Goal: Task Accomplishment & Management: Use online tool/utility

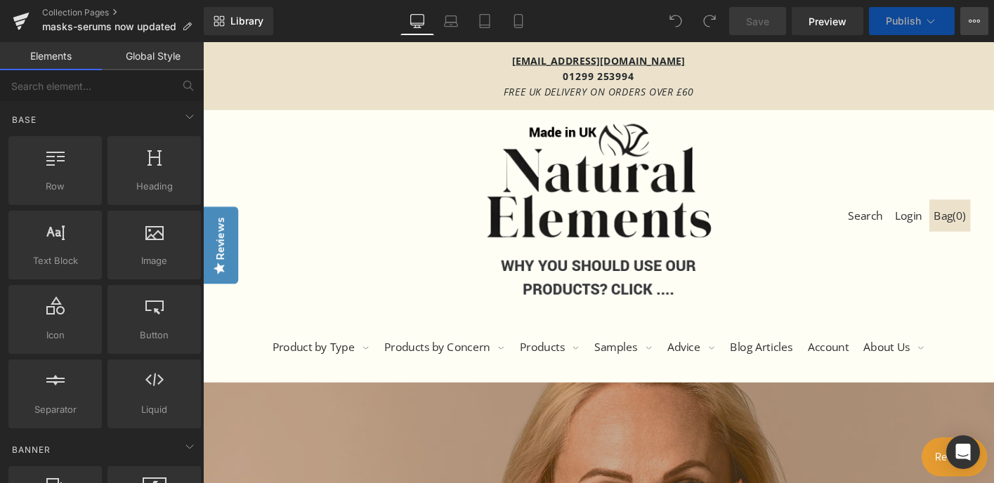
click at [973, 14] on button "View Live Page View with current Template Save Template to Library Schedule Pub…" at bounding box center [975, 21] width 28 height 28
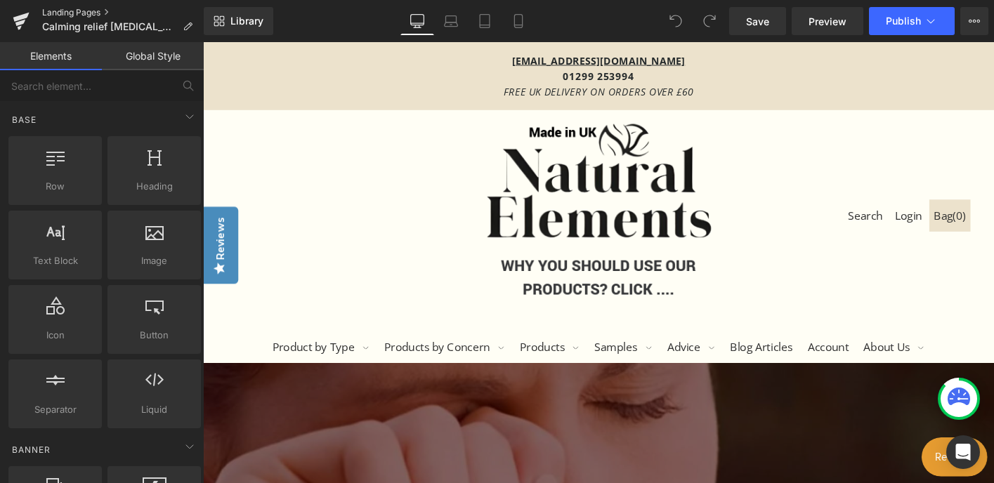
click at [67, 13] on link "Landing Pages" at bounding box center [123, 12] width 162 height 11
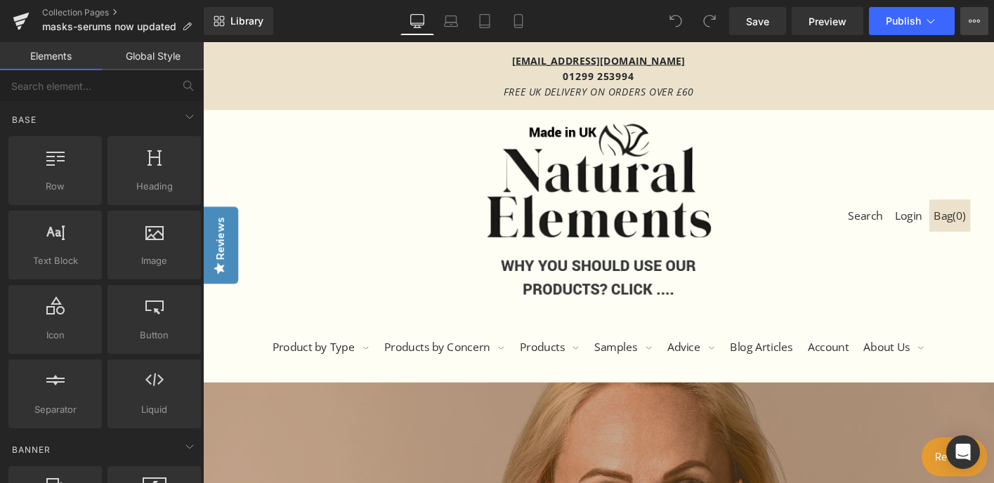
click at [973, 20] on icon at bounding box center [974, 20] width 11 height 11
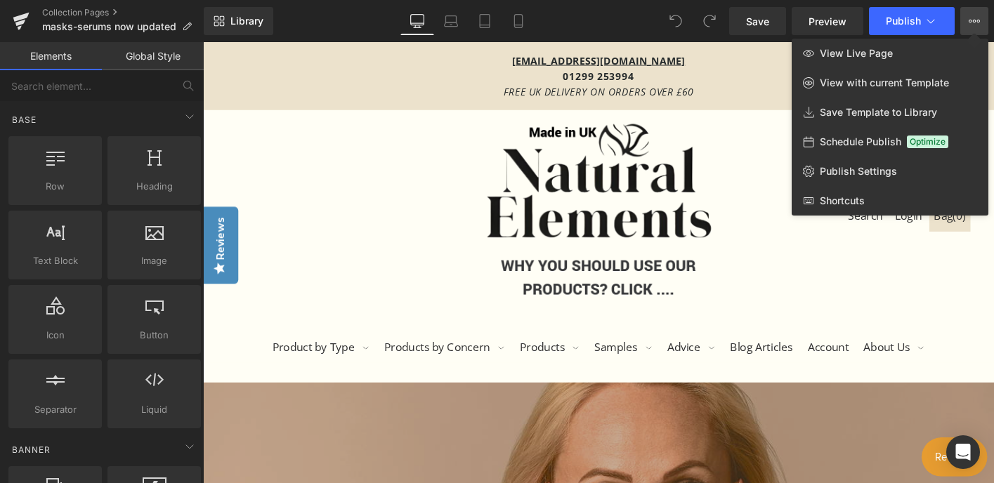
click at [569, 21] on div "Library Desktop Desktop Laptop Tablet Mobile Save Preview Publish Scheduled Vie…" at bounding box center [599, 21] width 791 height 28
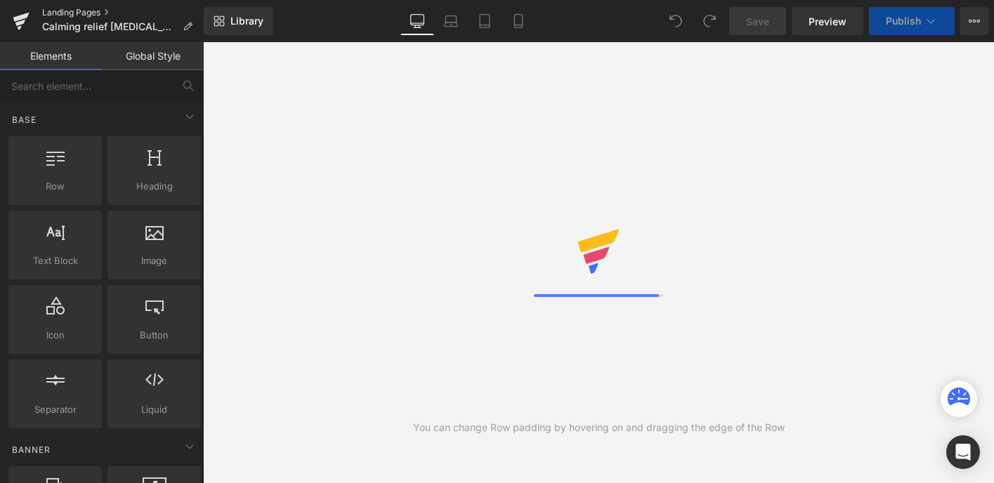
click at [89, 12] on link "Landing Pages" at bounding box center [123, 12] width 162 height 11
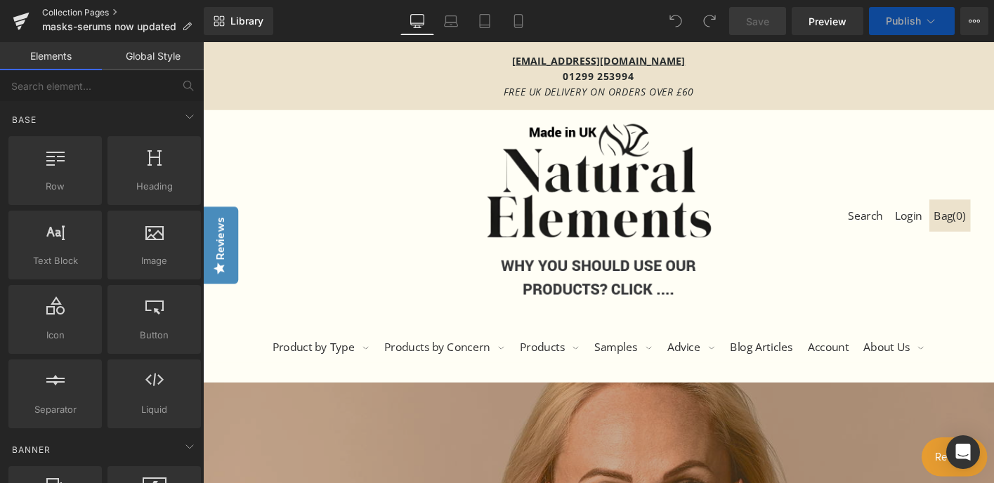
click at [58, 13] on link "Collection Pages" at bounding box center [123, 12] width 162 height 11
click at [977, 17] on icon at bounding box center [974, 20] width 11 height 11
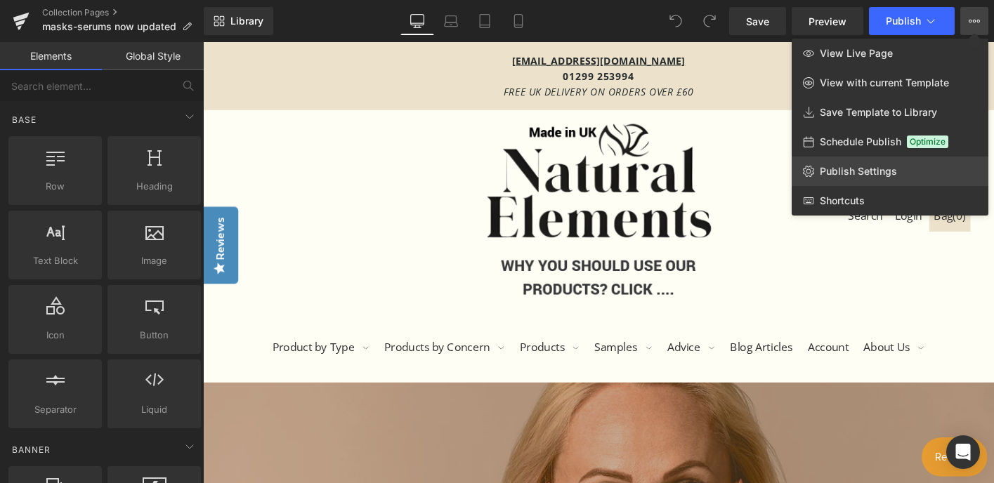
click at [878, 166] on span "Publish Settings" at bounding box center [858, 171] width 77 height 13
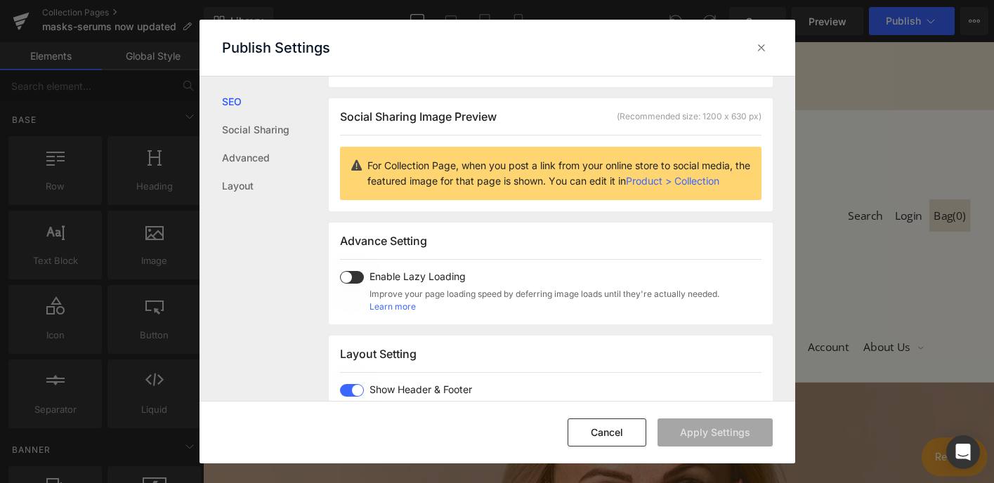
scroll to position [93, 0]
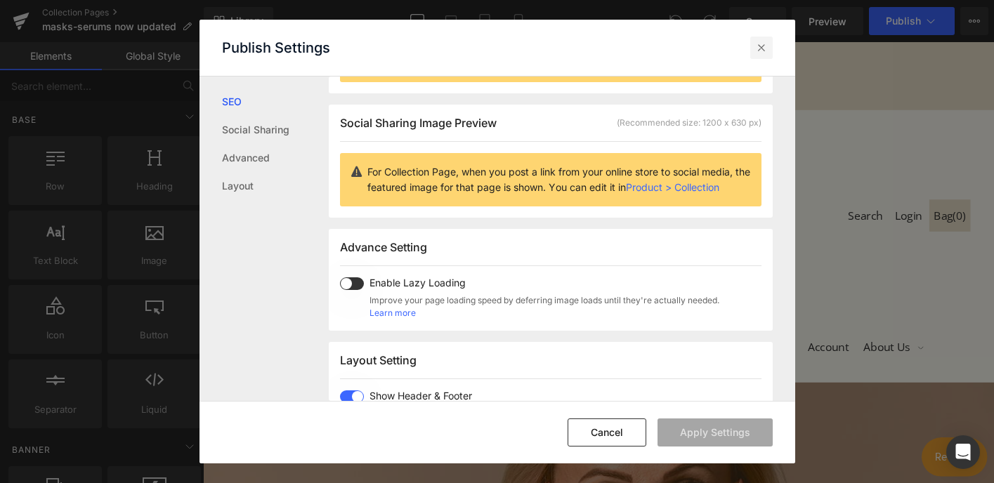
click at [762, 45] on icon at bounding box center [762, 48] width 14 height 14
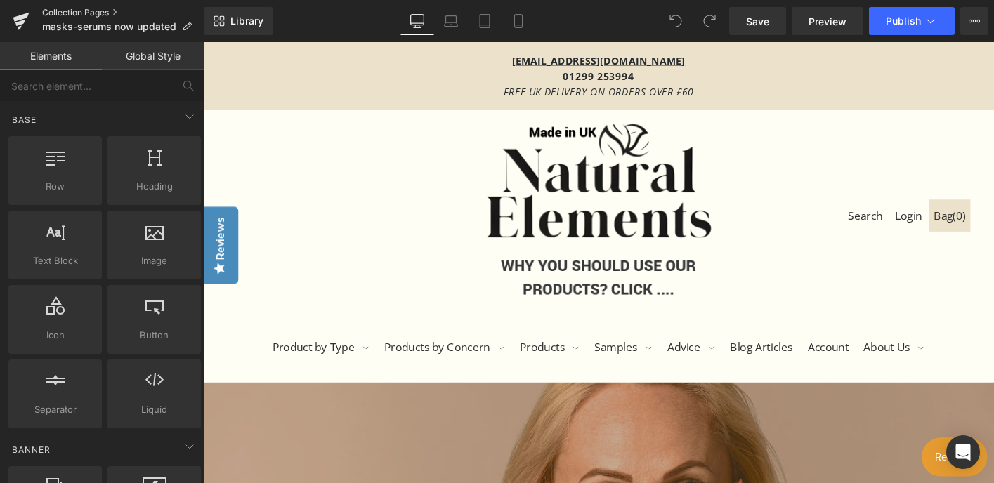
click at [96, 13] on link "Collection Pages" at bounding box center [123, 12] width 162 height 11
click at [970, 17] on icon at bounding box center [974, 20] width 11 height 11
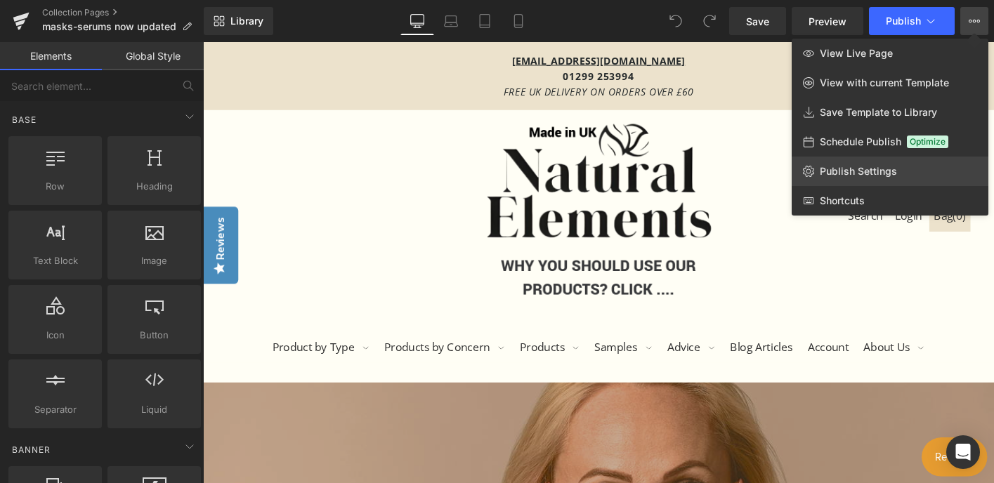
click at [845, 171] on span "Publish Settings" at bounding box center [858, 171] width 77 height 13
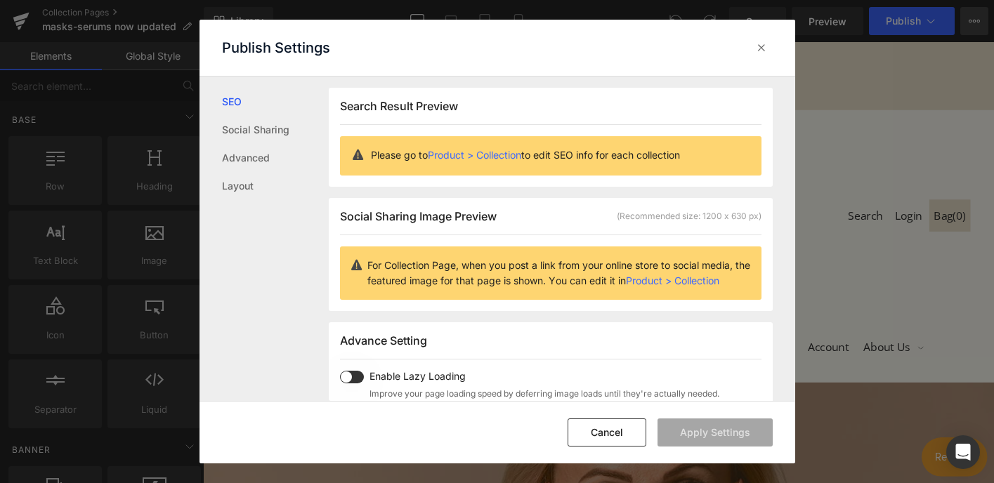
scroll to position [1, 0]
click at [760, 48] on icon at bounding box center [762, 48] width 14 height 14
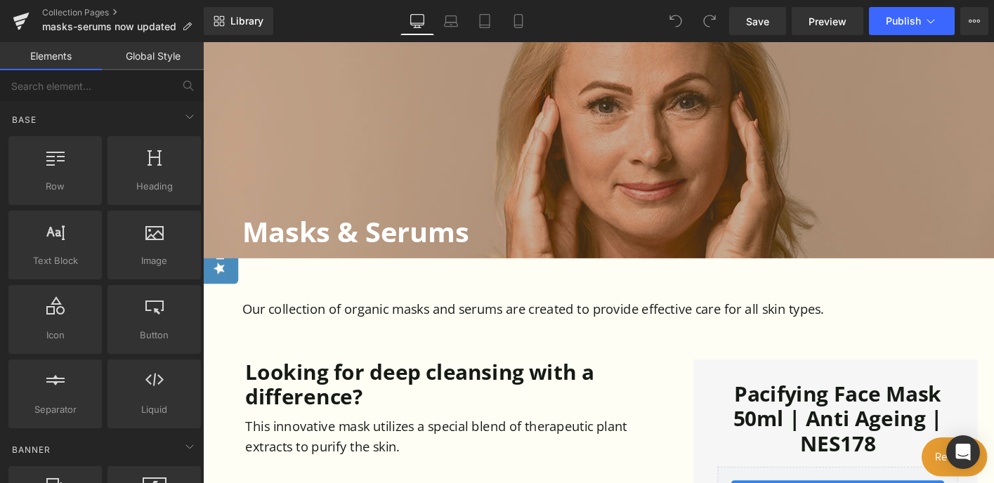
scroll to position [0, 0]
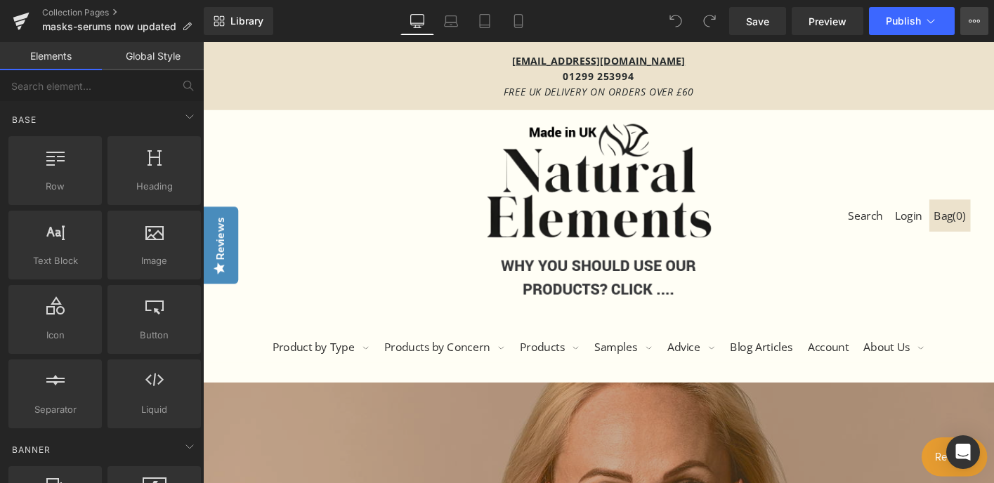
click at [975, 20] on icon at bounding box center [975, 21] width 4 height 3
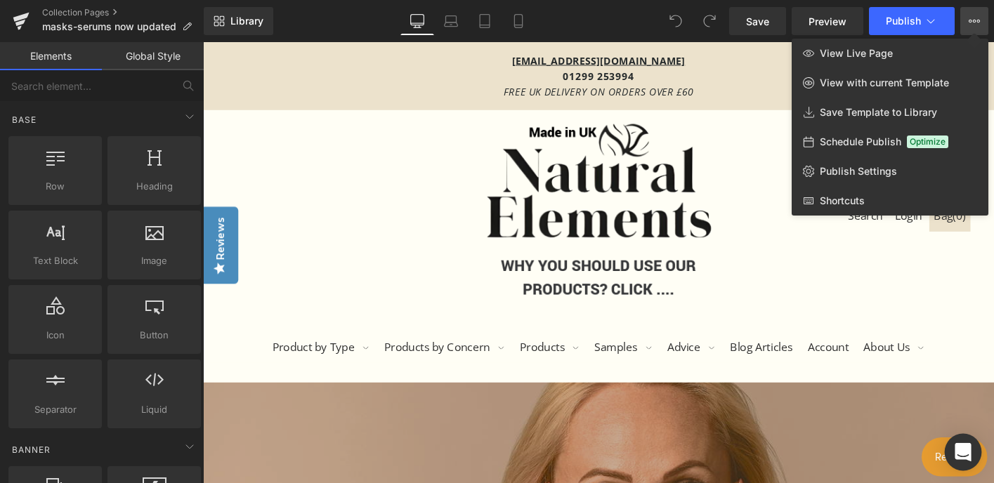
click at [963, 457] on icon "Open Intercom Messenger" at bounding box center [963, 452] width 16 height 18
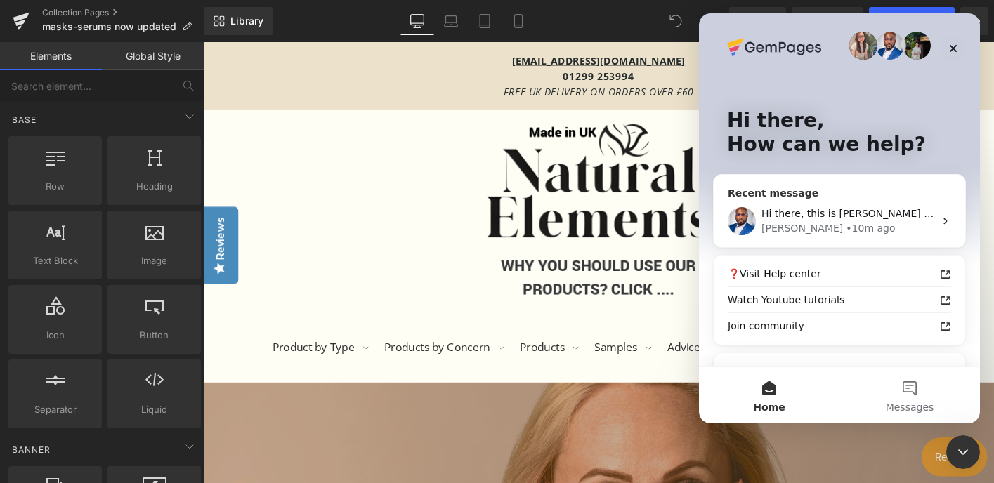
scroll to position [6, 0]
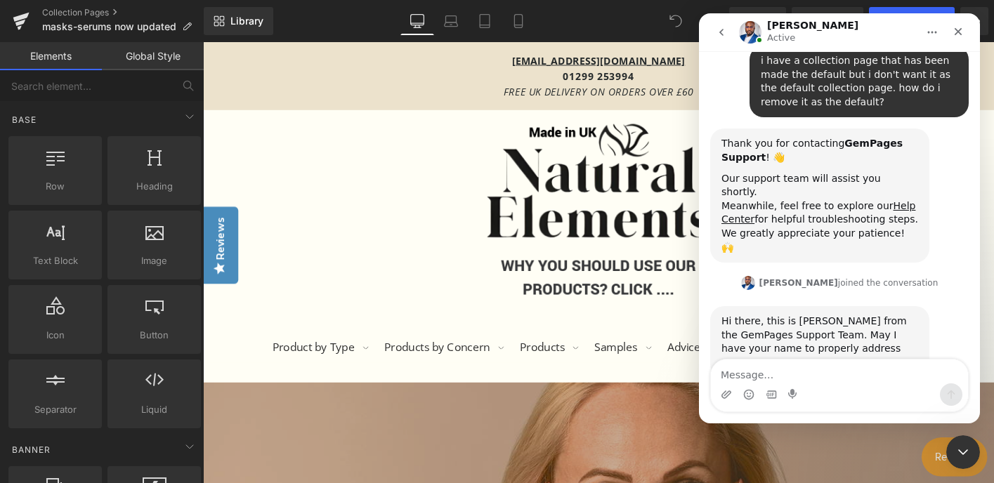
scroll to position [155, 0]
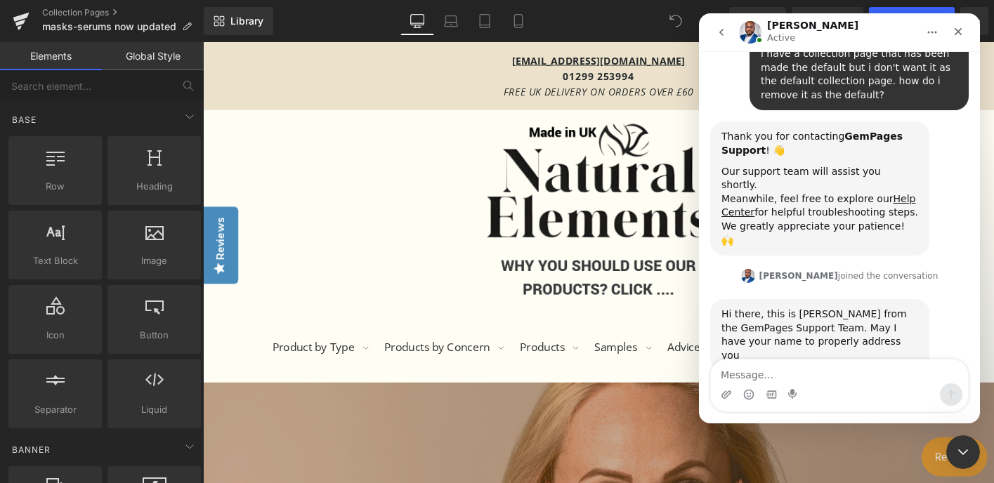
click at [776, 384] on div "Intercom messenger" at bounding box center [771, 395] width 11 height 22
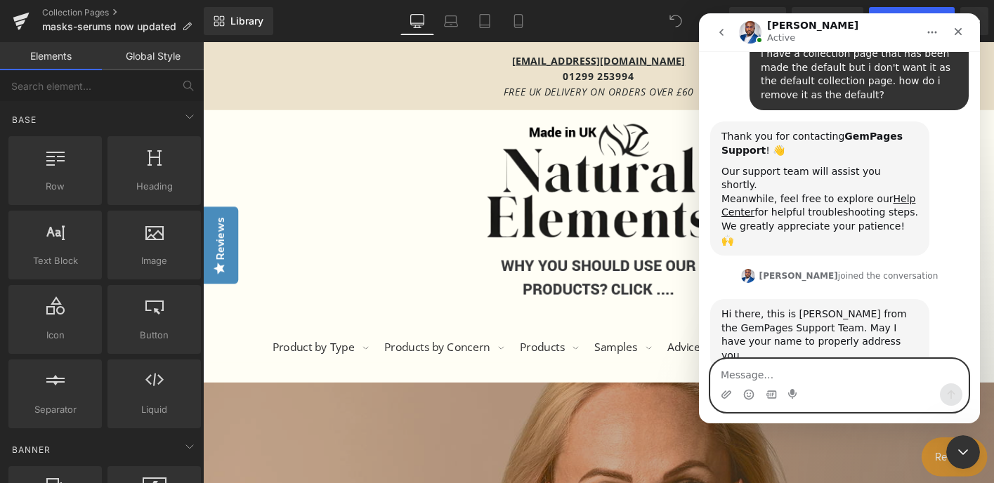
click at [781, 377] on textarea "Message…" at bounding box center [839, 372] width 257 height 24
type textarea "i'm elly"
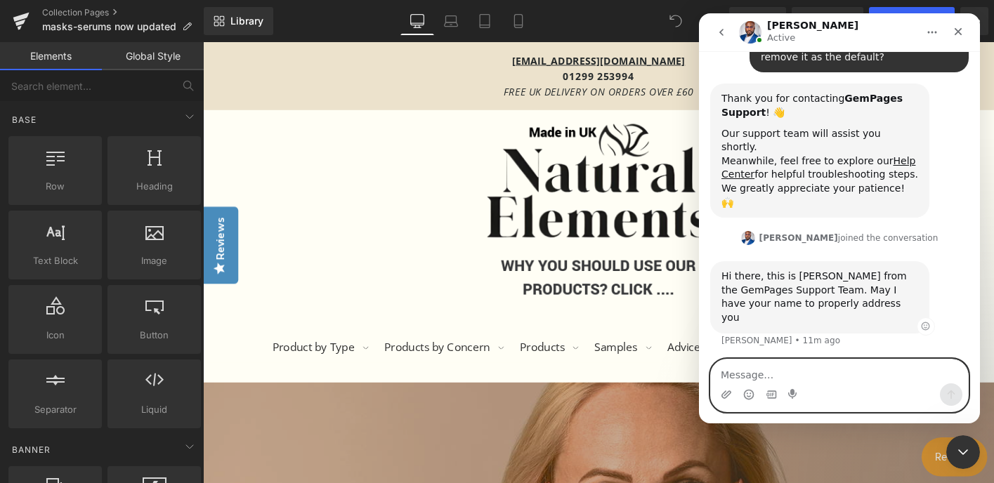
scroll to position [196, 0]
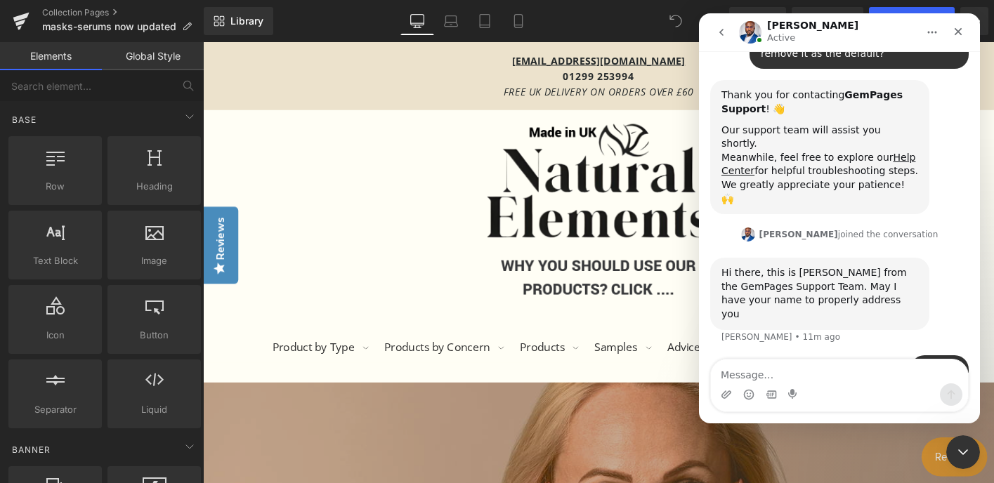
click at [66, 12] on div at bounding box center [497, 220] width 994 height 441
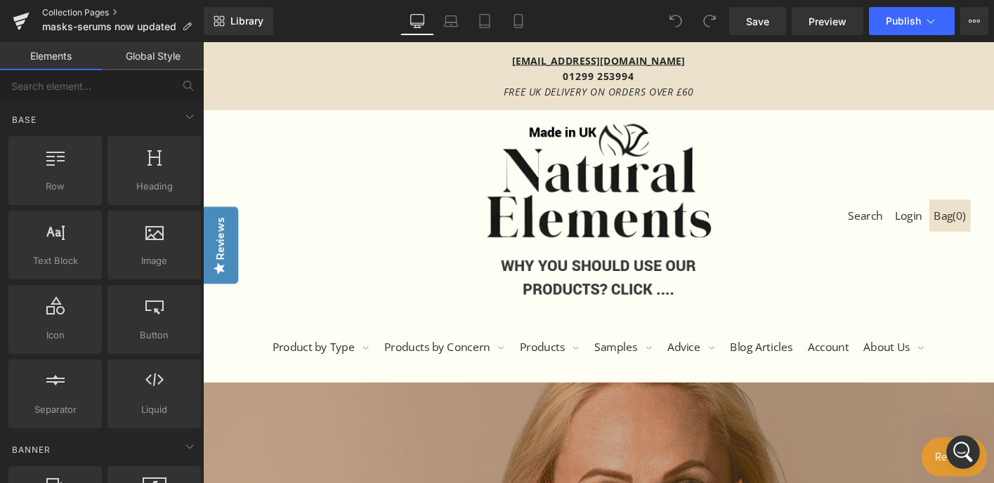
click at [65, 12] on link "Collection Pages" at bounding box center [123, 12] width 162 height 11
click at [932, 15] on icon at bounding box center [931, 21] width 14 height 14
click at [970, 18] on icon at bounding box center [974, 20] width 11 height 11
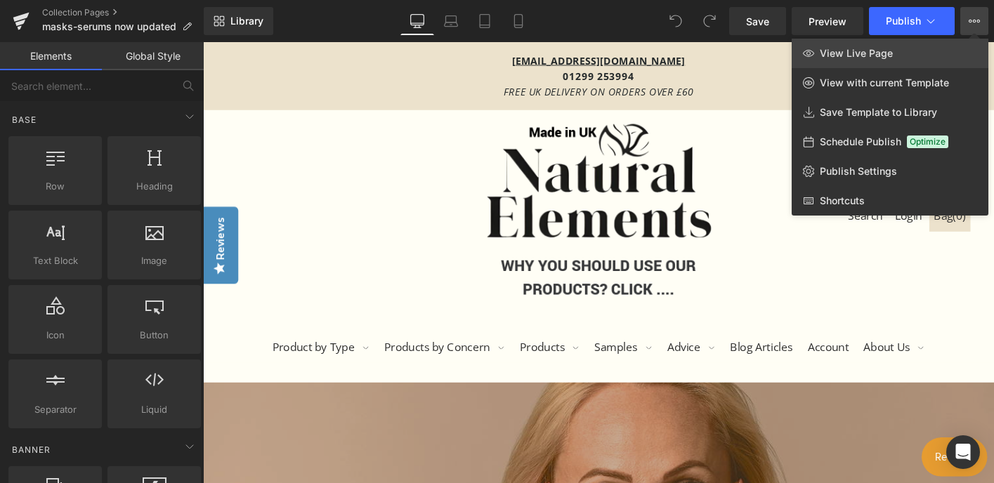
click at [884, 49] on span "View Live Page" at bounding box center [856, 53] width 73 height 13
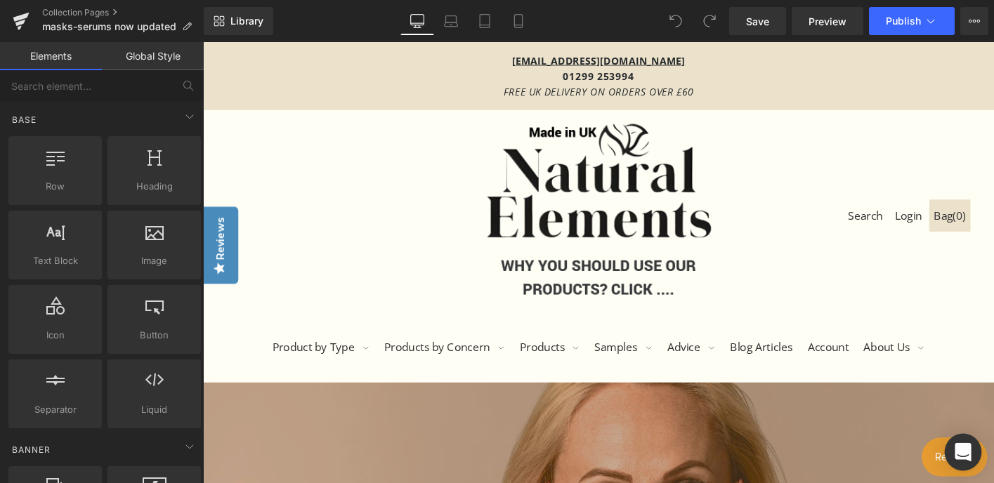
click at [953, 453] on div "Open Intercom Messenger" at bounding box center [963, 452] width 37 height 37
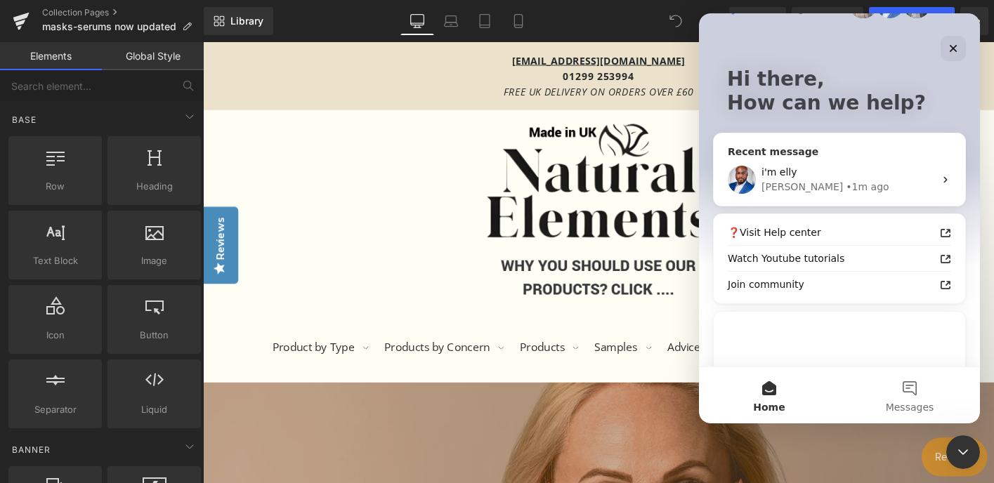
scroll to position [47, 0]
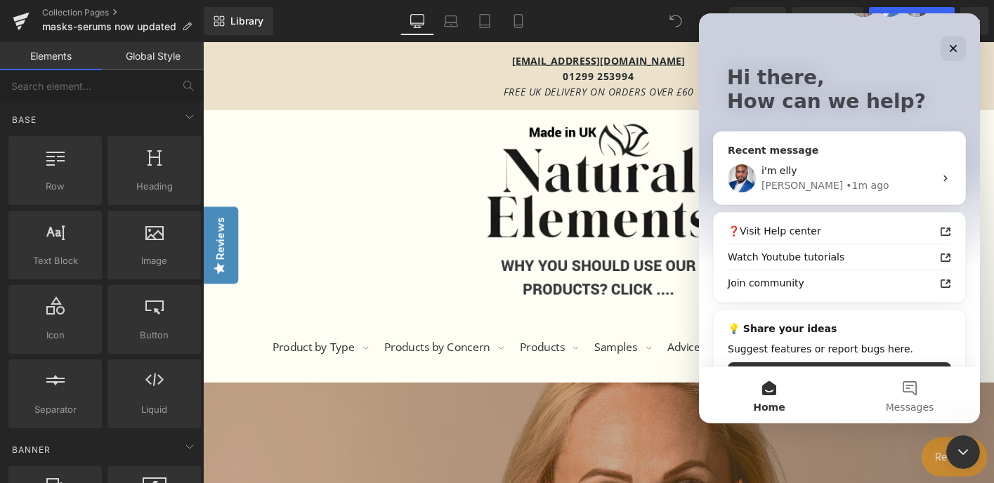
click at [861, 176] on div "i'm elly" at bounding box center [848, 171] width 173 height 15
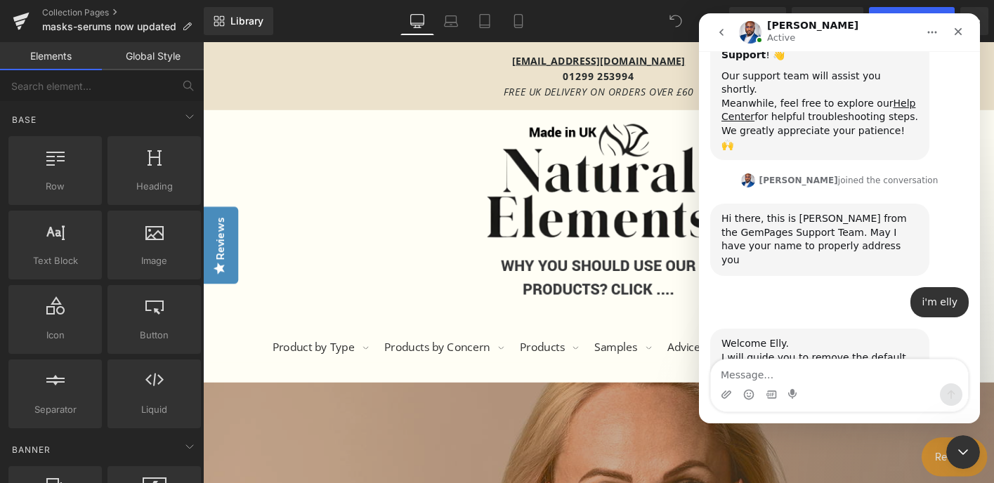
scroll to position [280, 0]
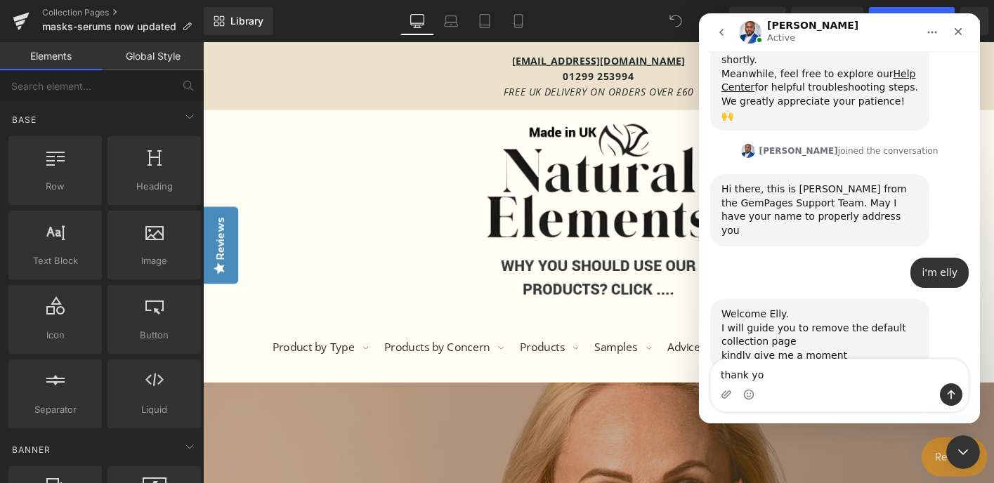
type textarea "thank you"
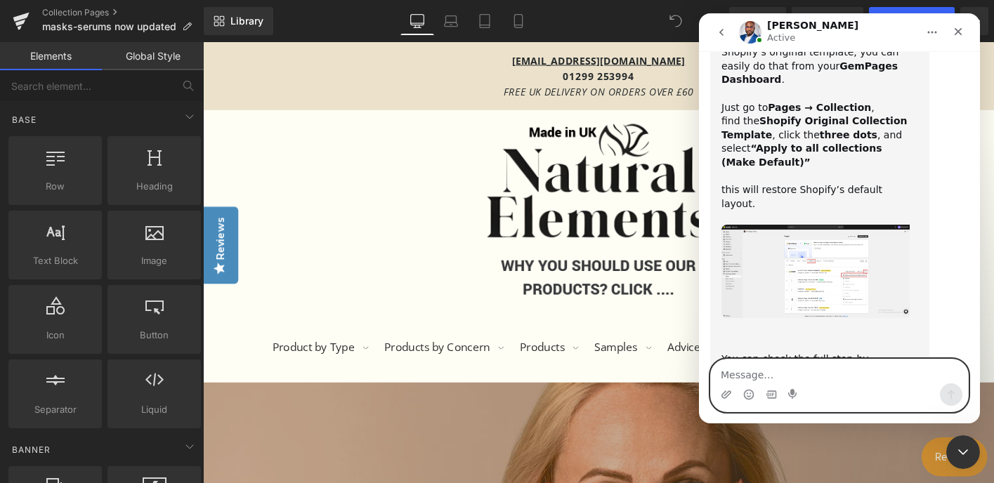
scroll to position [739, 0]
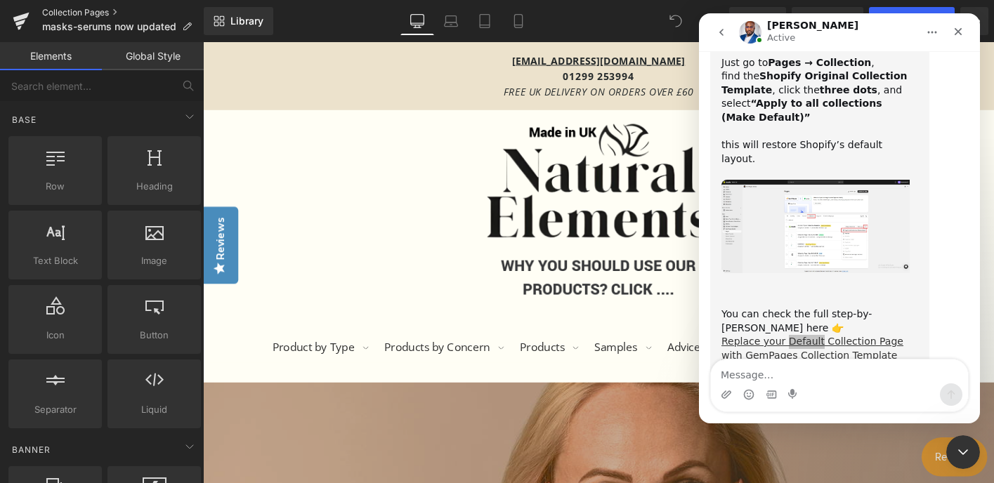
click at [64, 11] on div at bounding box center [497, 220] width 994 height 441
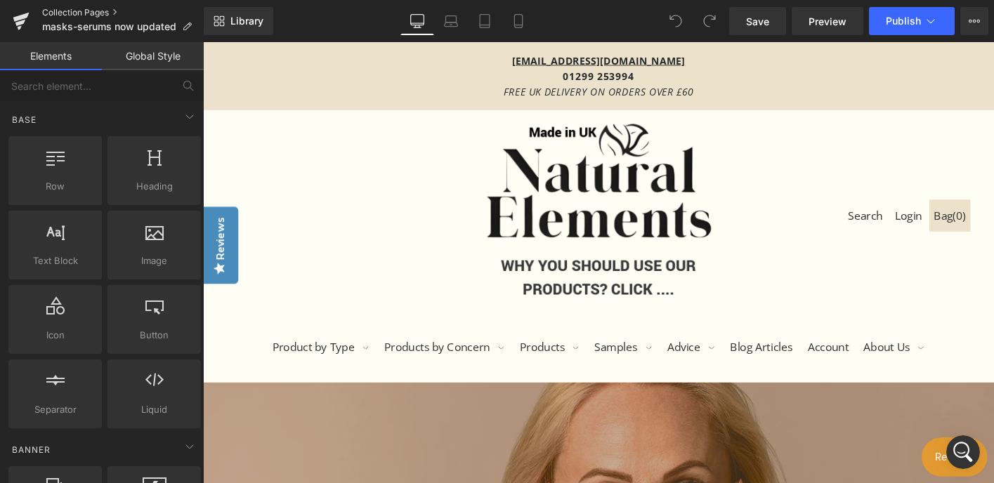
click at [63, 11] on link "Collection Pages" at bounding box center [123, 12] width 162 height 11
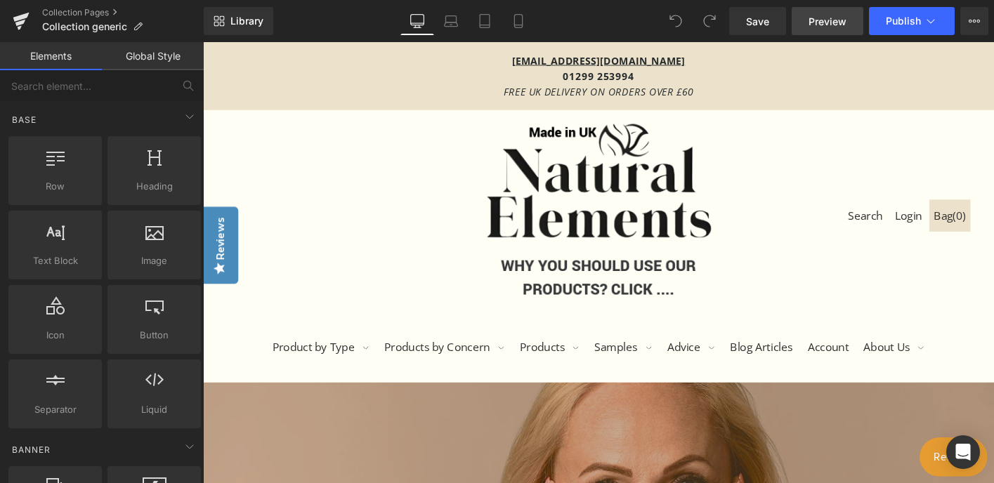
click at [836, 22] on span "Preview" at bounding box center [828, 21] width 38 height 15
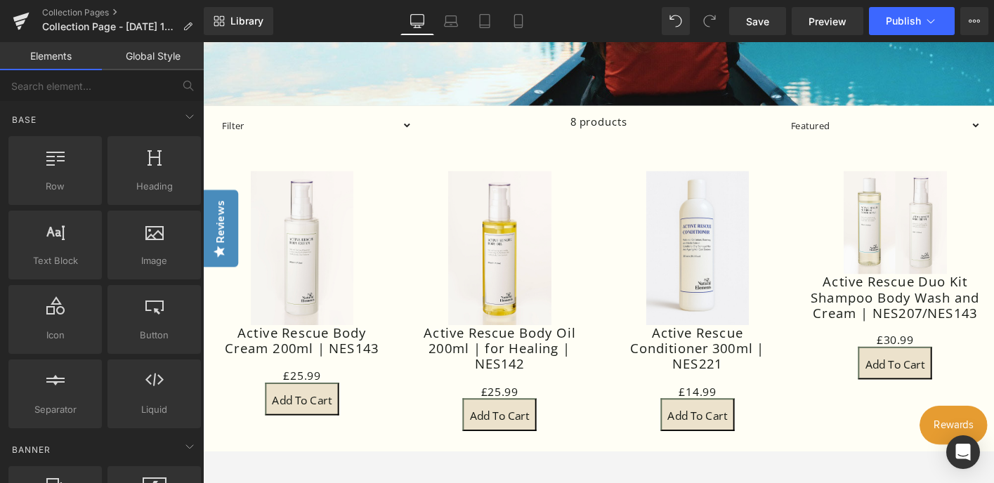
scroll to position [313, 0]
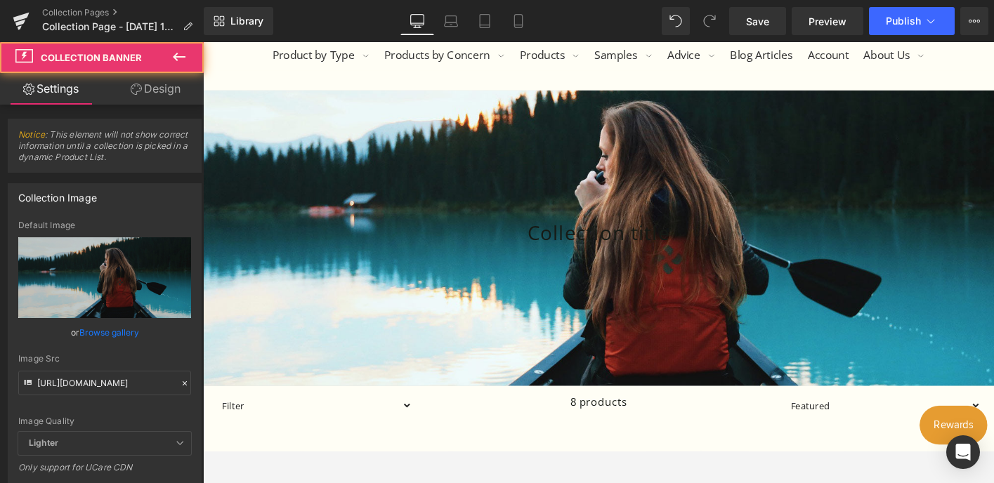
click at [639, 170] on div at bounding box center [628, 253] width 850 height 318
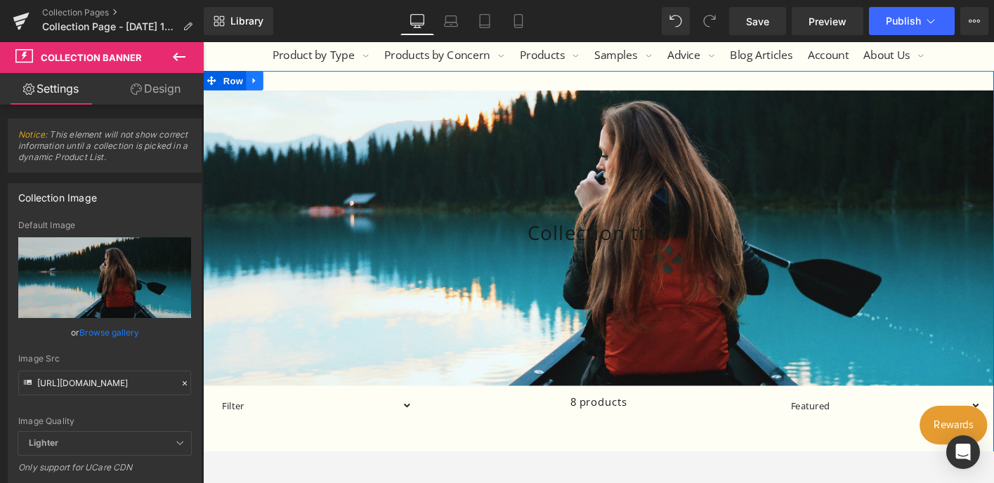
click at [260, 84] on icon at bounding box center [259, 84] width 10 height 11
click at [297, 84] on icon at bounding box center [295, 84] width 10 height 10
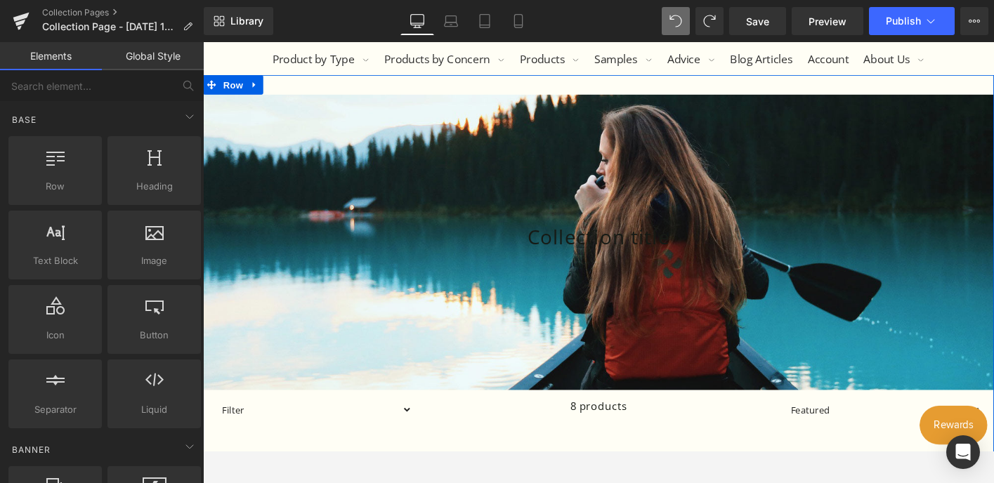
scroll to position [307, 0]
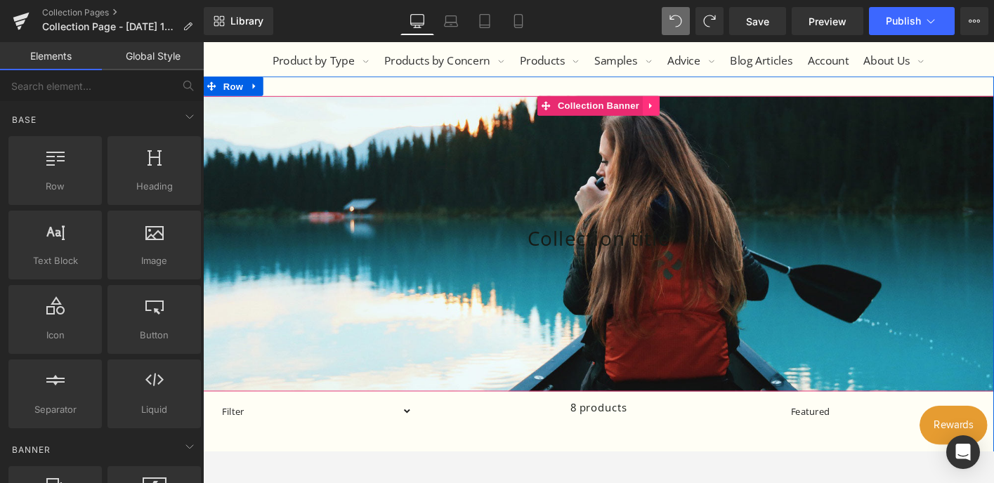
click at [684, 109] on icon at bounding box center [685, 110] width 10 height 11
click at [693, 110] on icon at bounding box center [694, 110] width 10 height 11
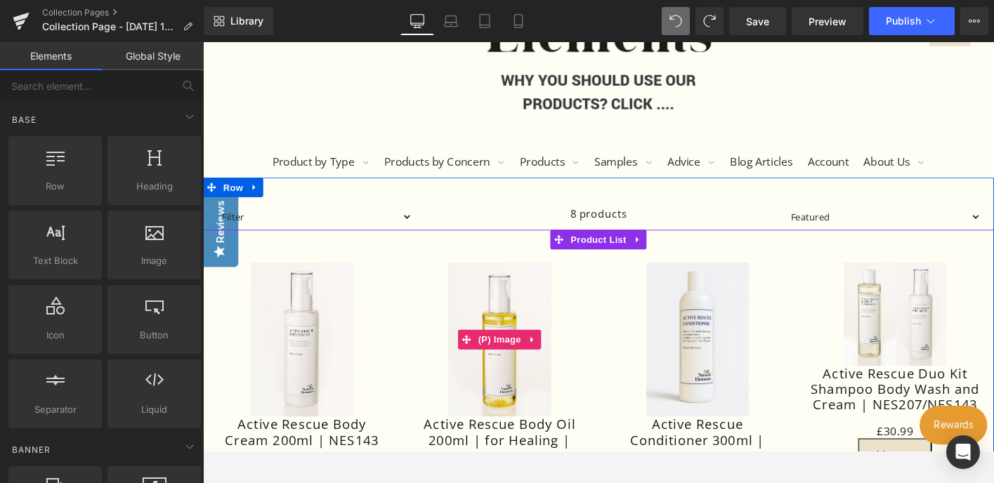
scroll to position [197, 0]
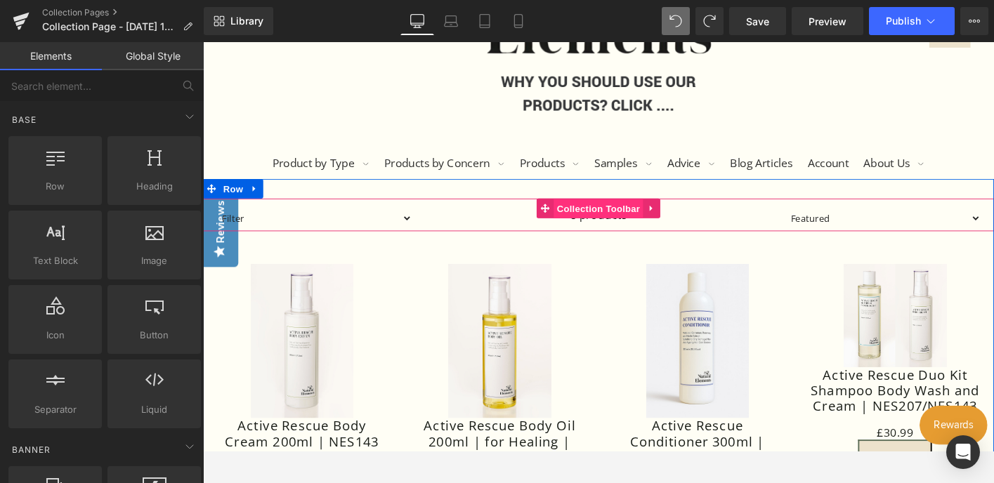
click at [627, 229] on span "Collection Toolbar" at bounding box center [628, 221] width 96 height 21
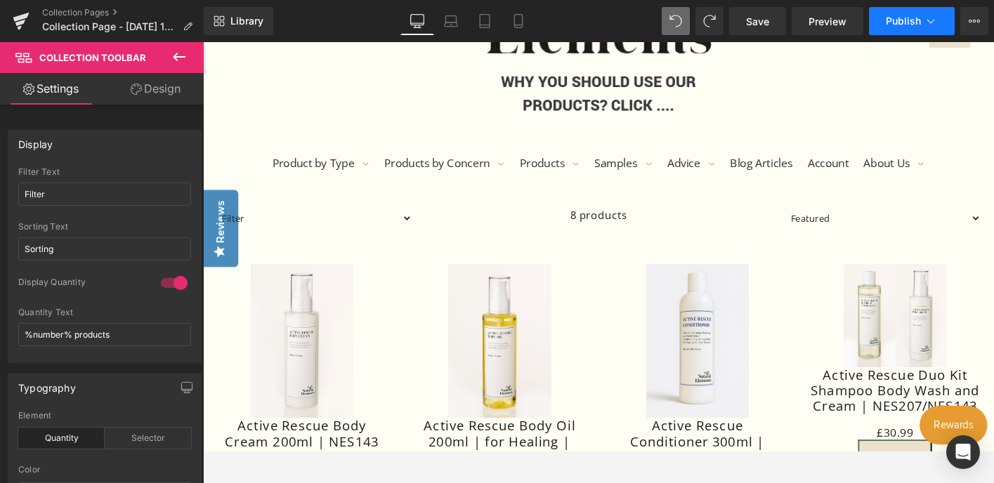
click at [911, 20] on span "Publish" at bounding box center [903, 20] width 35 height 11
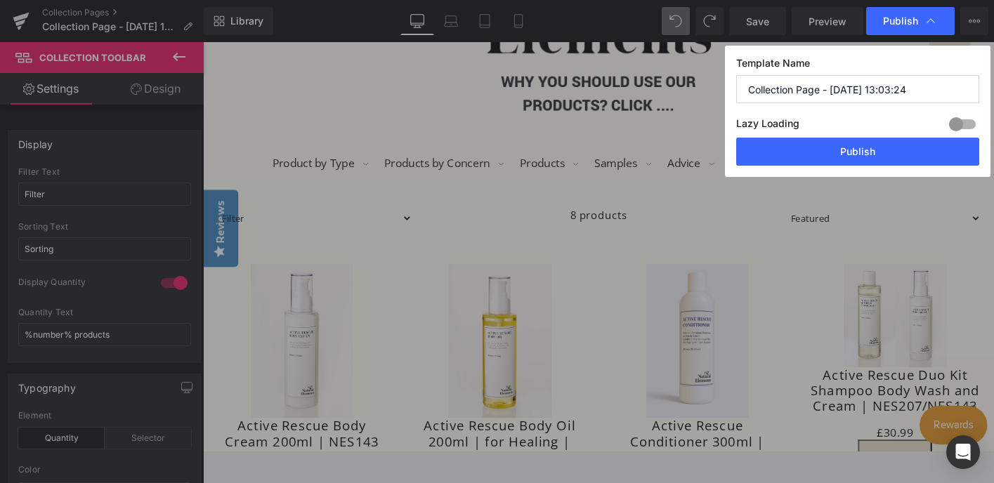
click at [883, 93] on input "Collection Page - Oct 14, 13:03:24" at bounding box center [857, 89] width 243 height 28
drag, startPoint x: 941, startPoint y: 91, endPoint x: 698, endPoint y: 60, distance: 244.4
click at [698, 63] on div "Publish Template Name Collection Page - Oct 14, 13:03:24 Lazy Loading Build Upg…" at bounding box center [497, 241] width 994 height 483
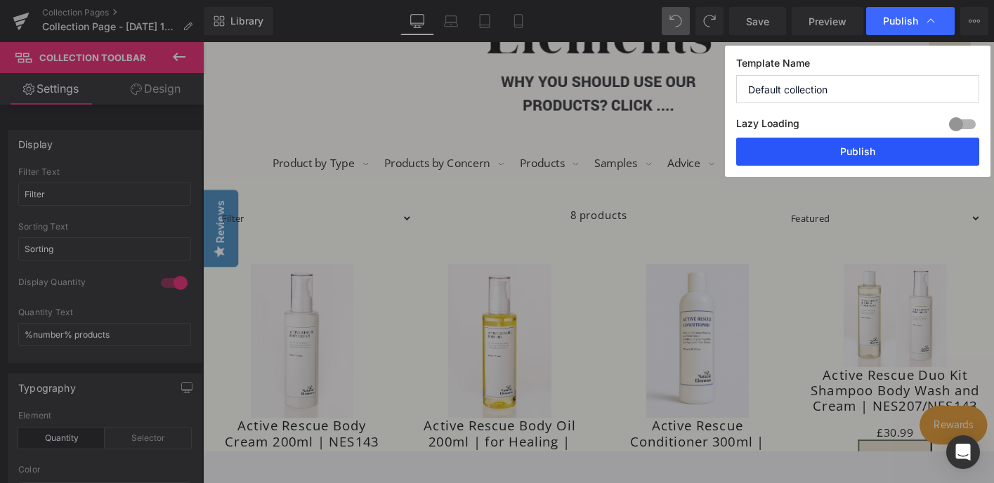
type input "Default collection"
click at [805, 158] on button "Publish" at bounding box center [857, 152] width 243 height 28
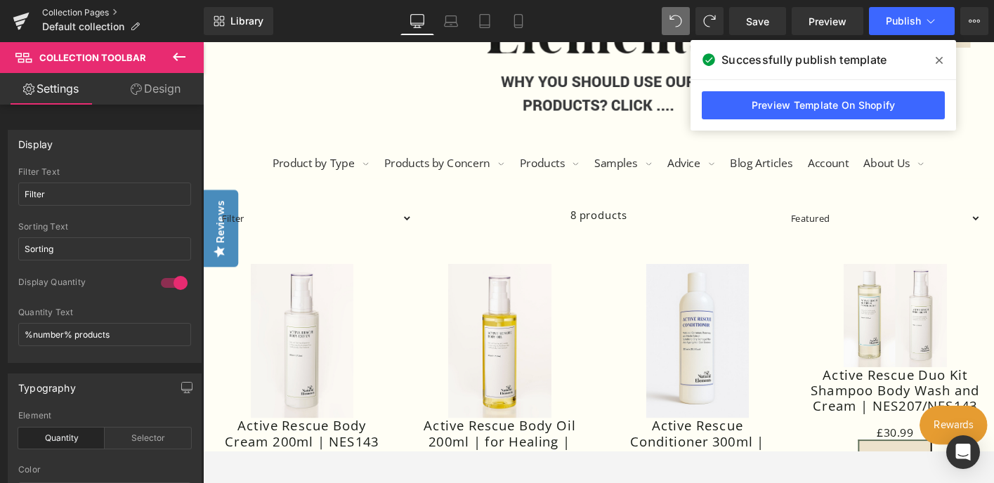
click at [91, 11] on link "Collection Pages" at bounding box center [123, 12] width 162 height 11
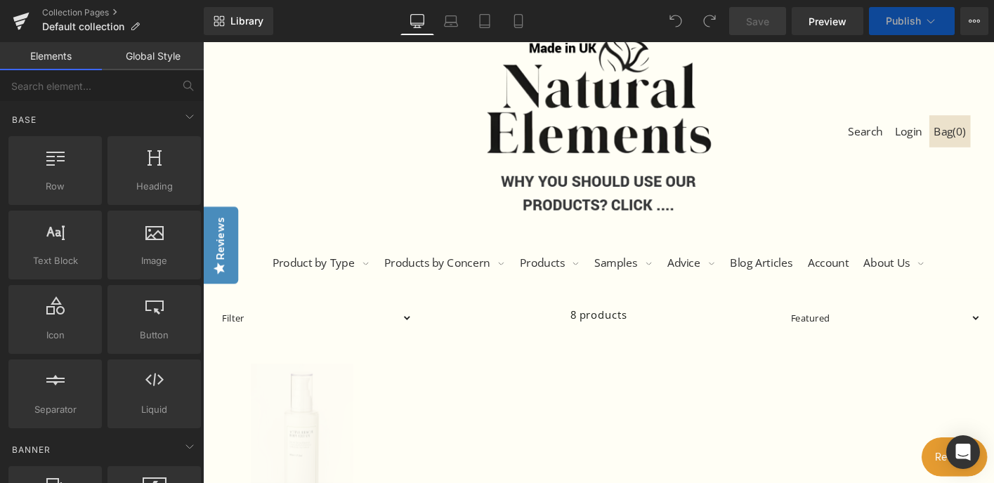
scroll to position [171, 0]
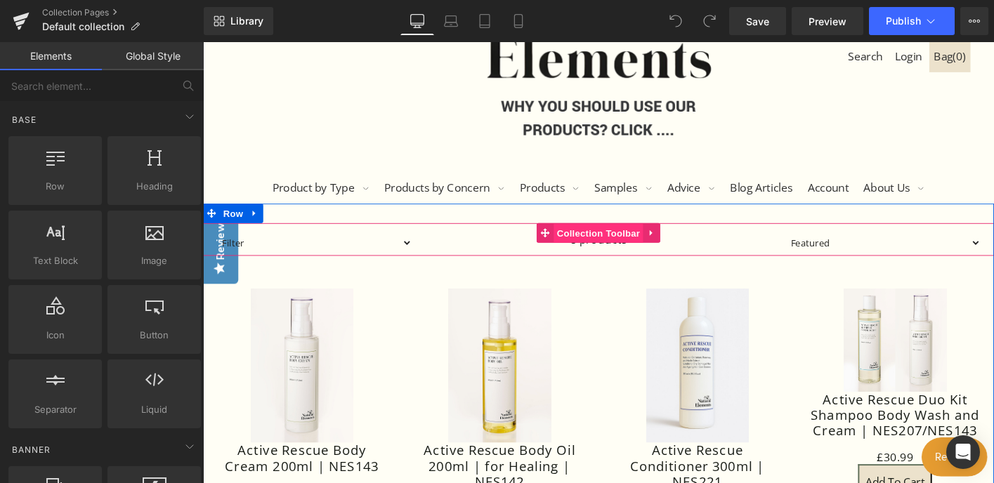
click at [620, 247] on span "Collection Toolbar" at bounding box center [628, 248] width 96 height 21
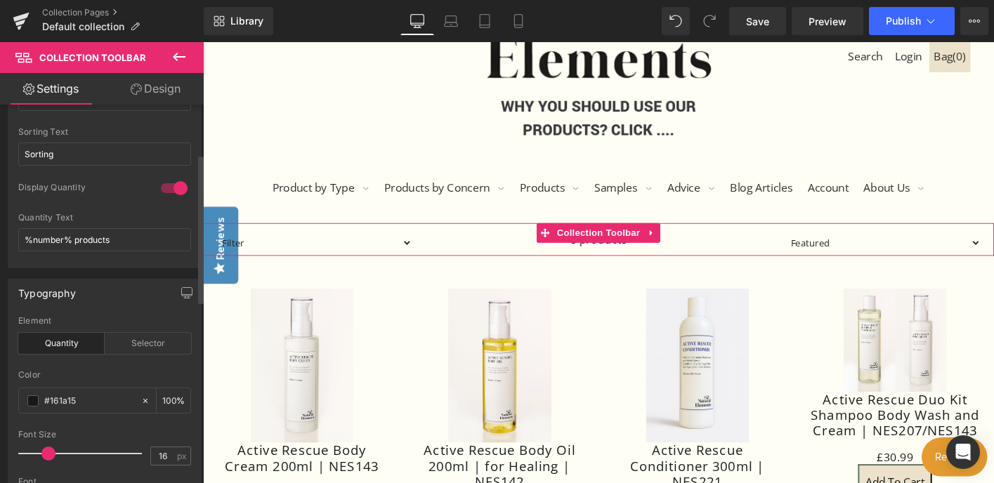
scroll to position [6, 0]
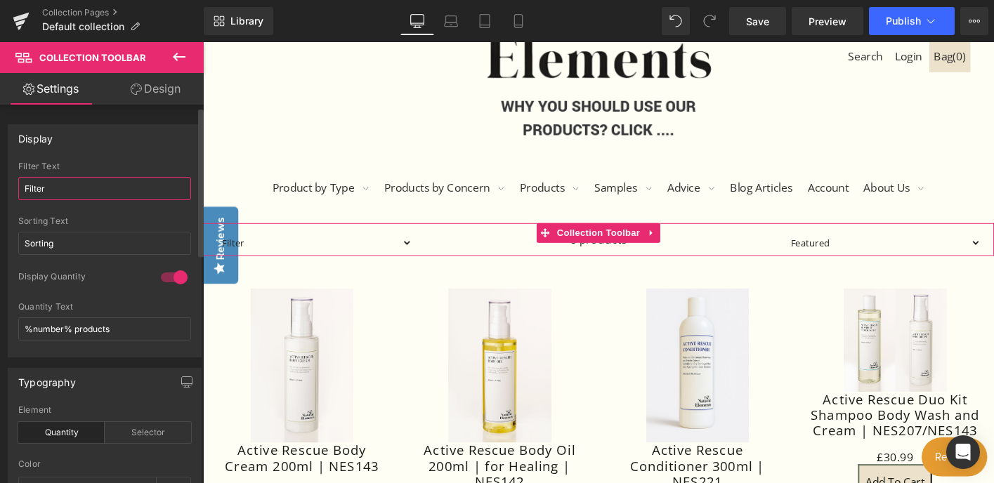
click at [115, 184] on input "Filter" at bounding box center [104, 188] width 173 height 23
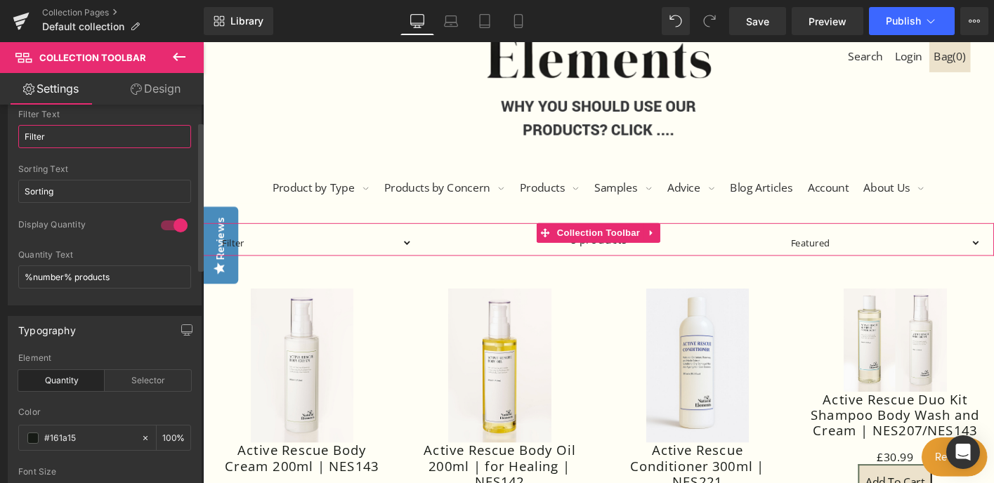
scroll to position [131, 0]
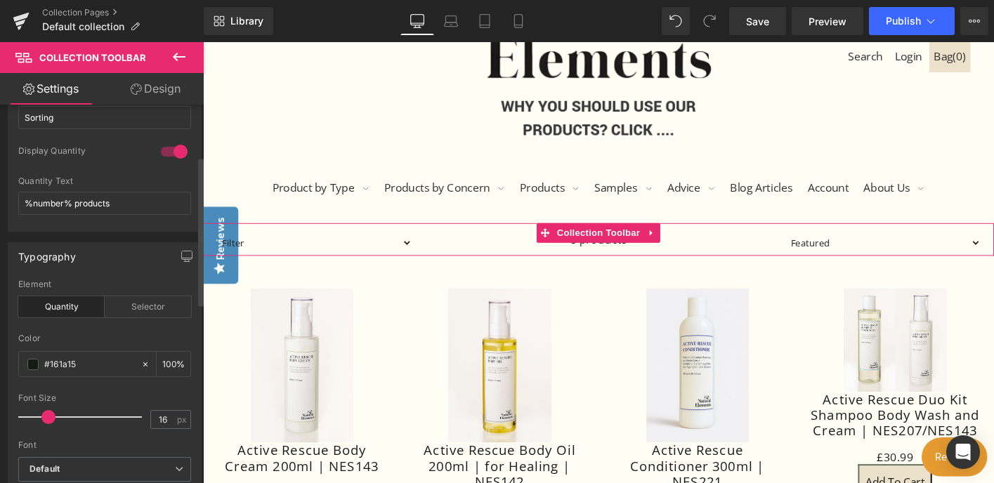
click at [171, 151] on div at bounding box center [174, 152] width 34 height 22
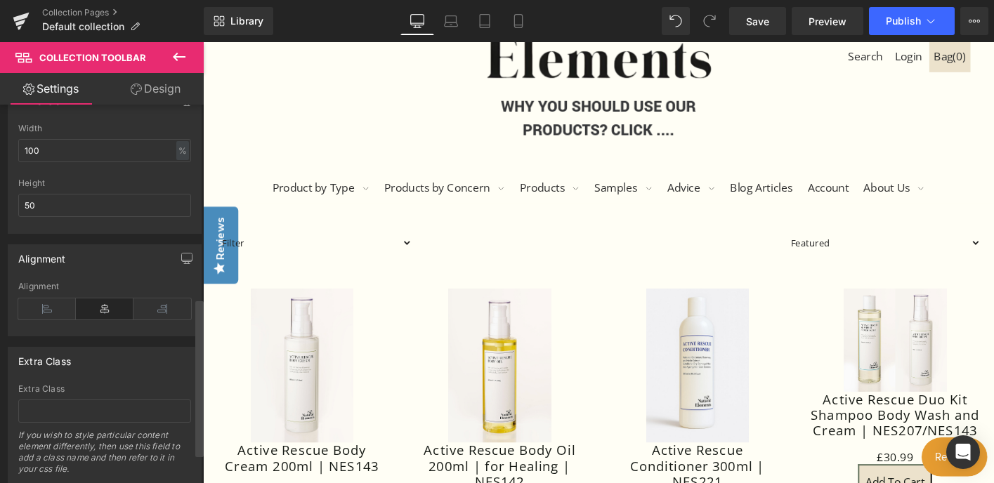
scroll to position [535, 0]
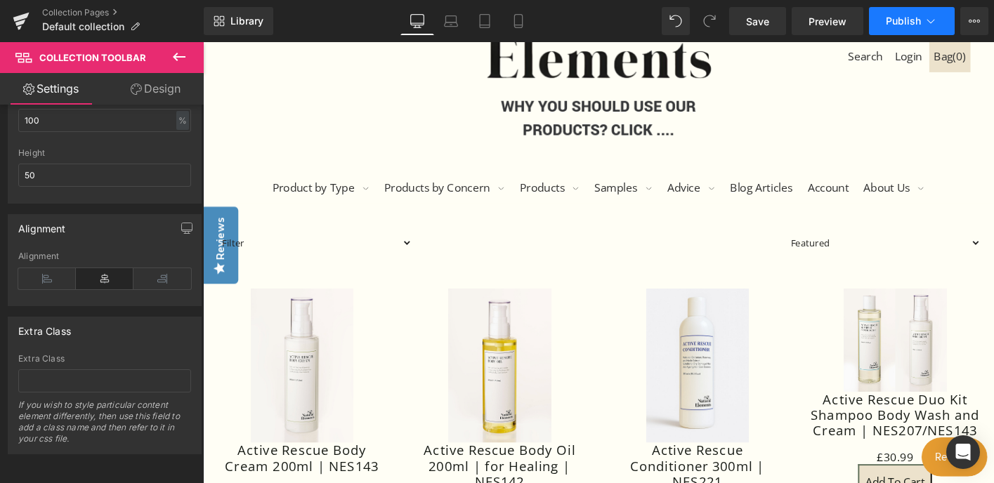
click at [921, 17] on span "Publish" at bounding box center [903, 20] width 35 height 11
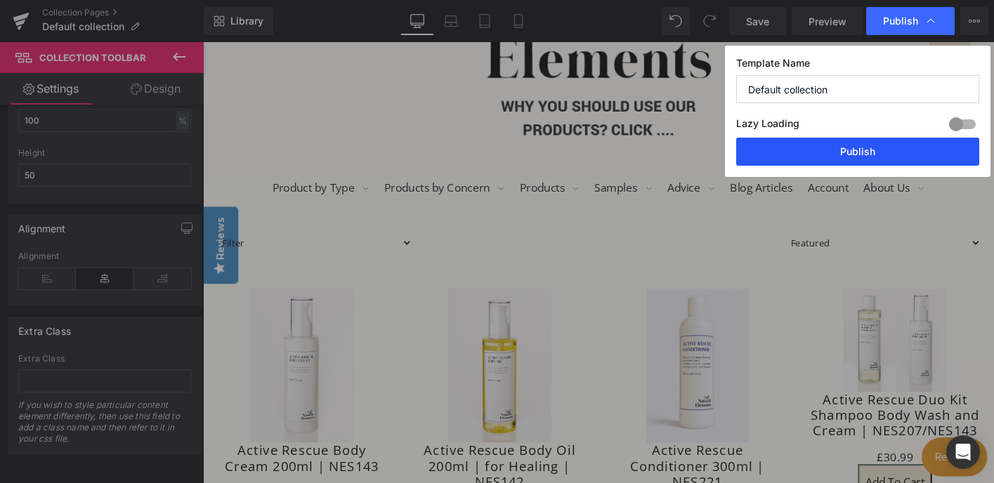
click at [836, 148] on button "Publish" at bounding box center [857, 152] width 243 height 28
